Goal: Check status: Check status

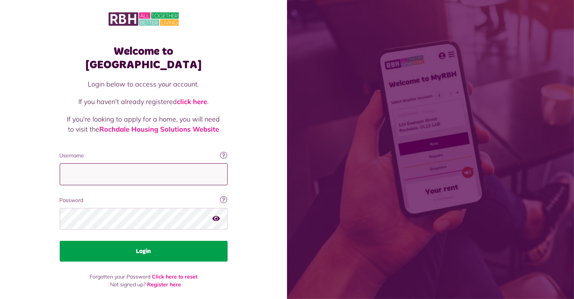
type input "**********"
click at [139, 241] on button "Login" at bounding box center [144, 251] width 168 height 21
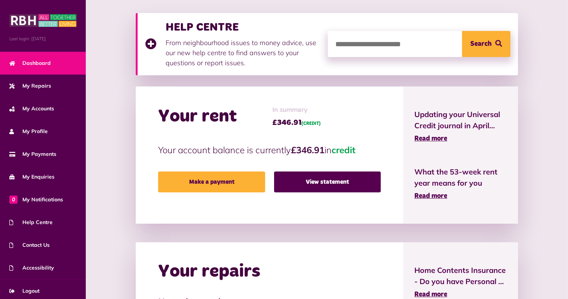
scroll to position [112, 0]
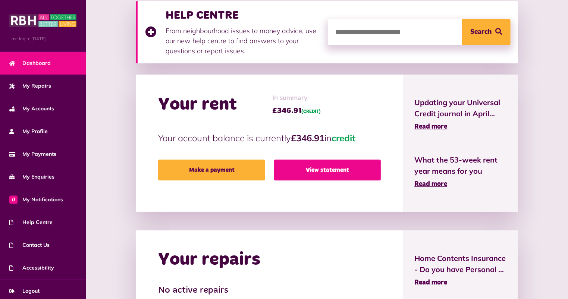
click at [331, 168] on link "View statement" at bounding box center [327, 170] width 107 height 21
